Goal: Complete application form

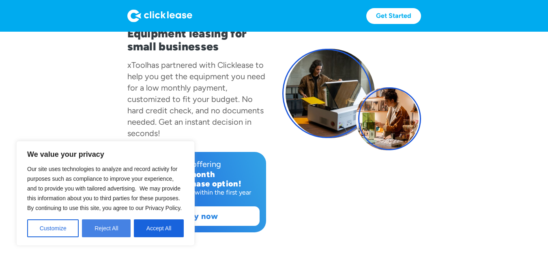
click at [99, 225] on button "Reject All" at bounding box center [106, 228] width 49 height 18
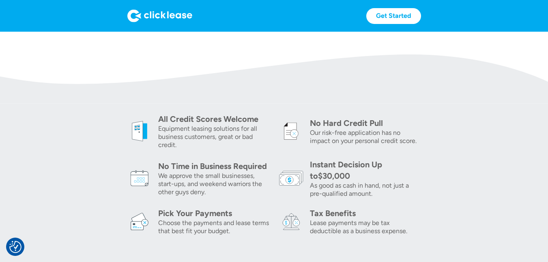
scroll to position [122, 0]
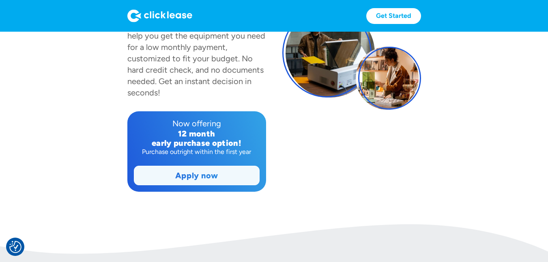
click at [204, 172] on link "Apply now" at bounding box center [196, 175] width 125 height 19
